Goal: Information Seeking & Learning: Learn about a topic

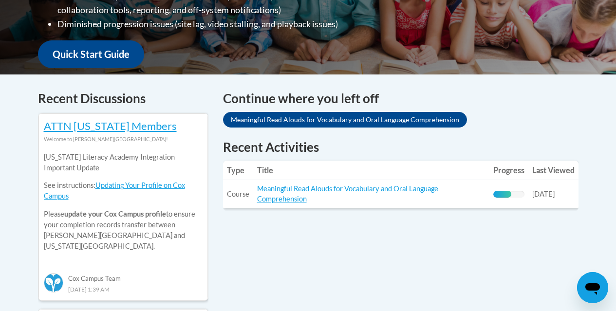
scroll to position [389, 0]
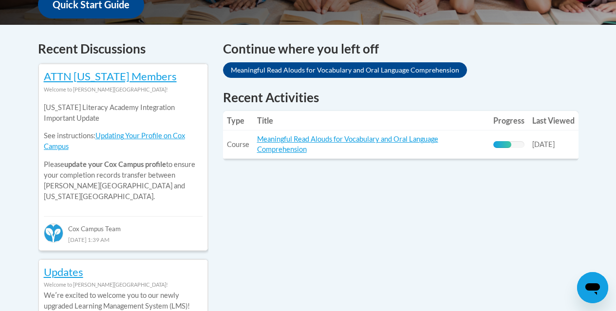
click at [309, 147] on td "Title: Meaningful Read Alouds for Vocabulary and Oral Language Comprehension" at bounding box center [371, 144] width 236 height 28
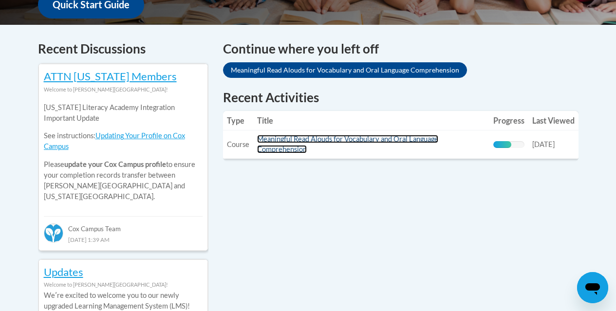
click at [310, 136] on link "Meaningful Read Alouds for Vocabulary and Oral Language Comprehension" at bounding box center [347, 144] width 181 height 18
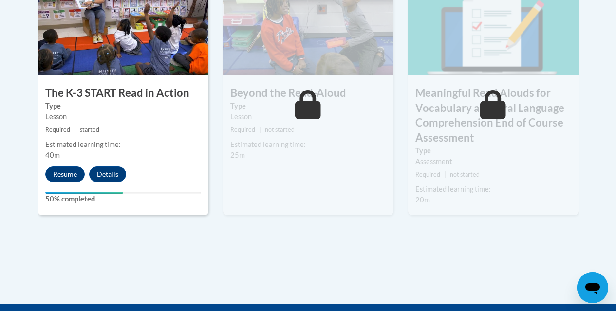
scroll to position [633, 0]
